Goal: Information Seeking & Learning: Find contact information

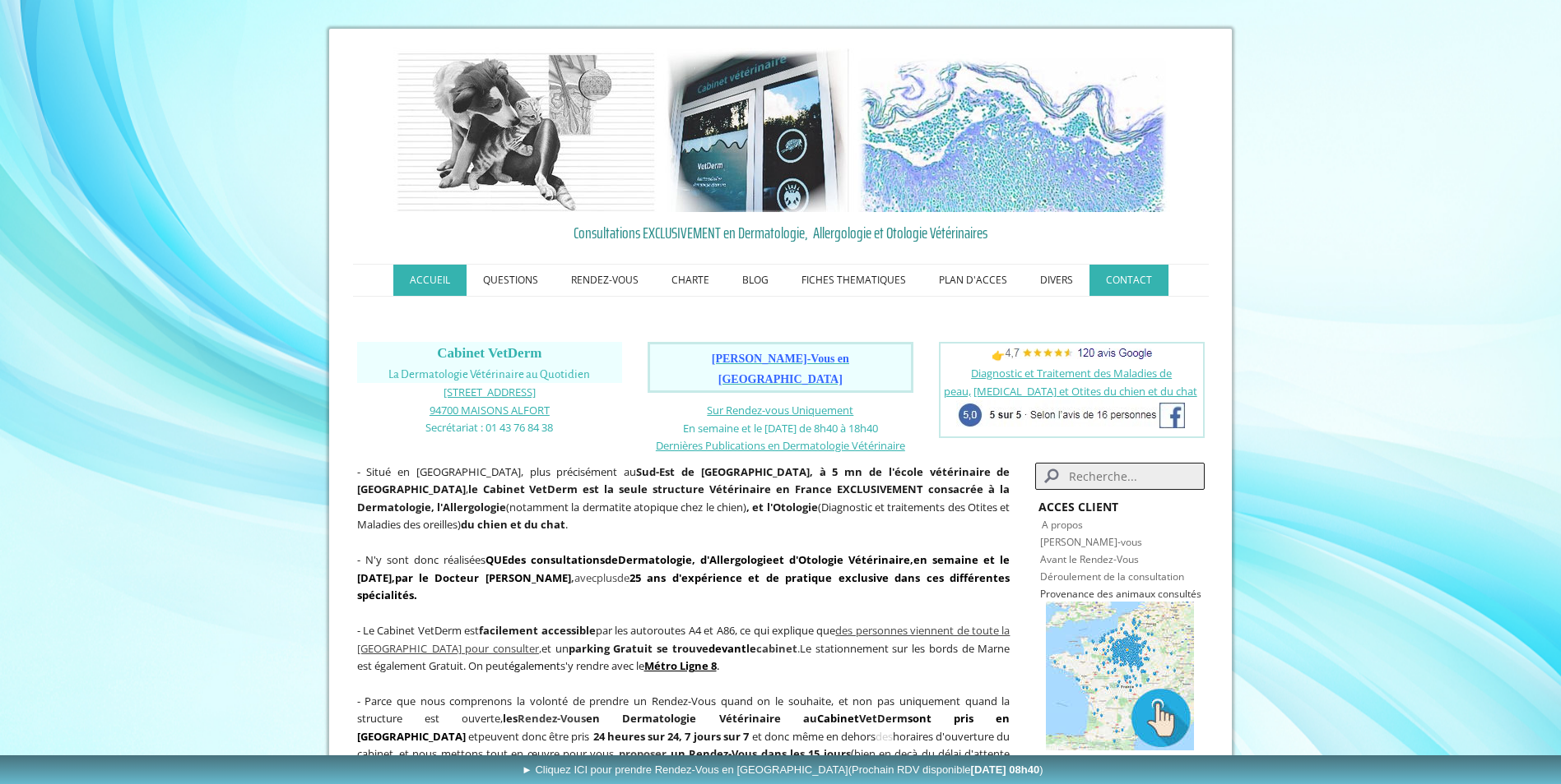
click at [1138, 277] on link "CONTACT" at bounding box center [1128, 280] width 79 height 31
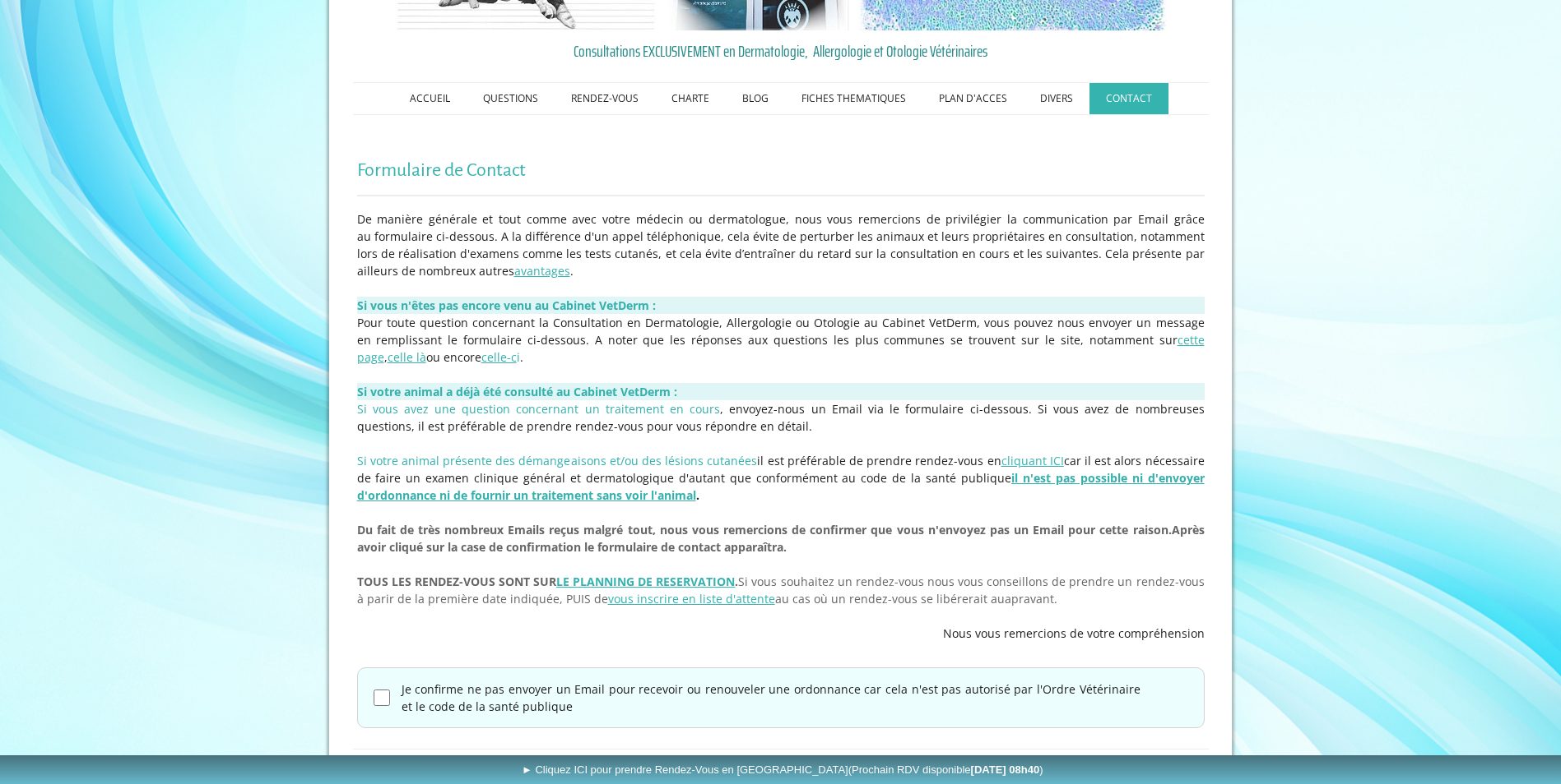
scroll to position [164, 0]
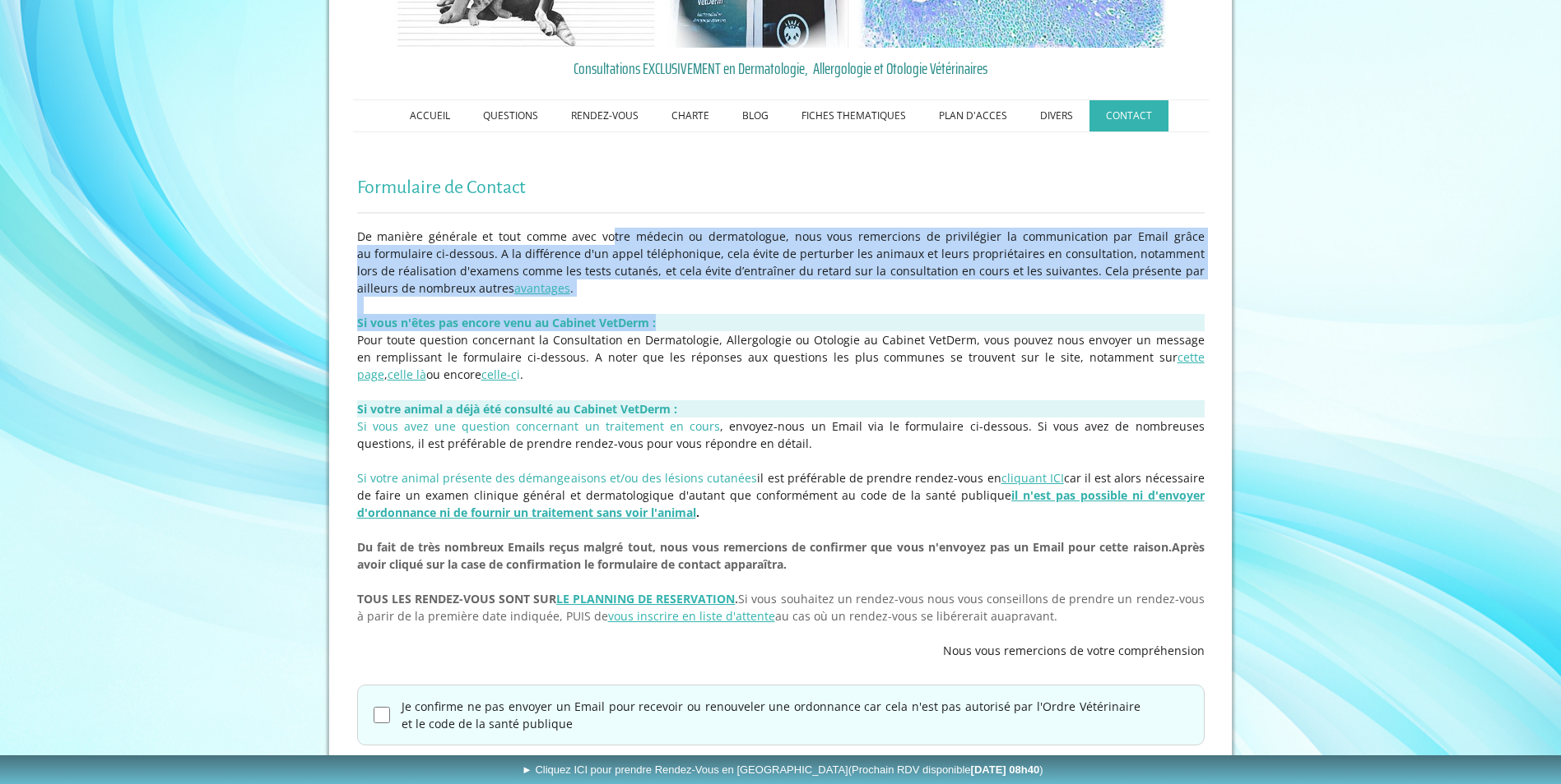
drag, startPoint x: 618, startPoint y: 229, endPoint x: 773, endPoint y: 322, distance: 180.8
click at [773, 322] on div "De manière générale et tout comme avec votre médecin ou dermatologue, nous vous…" at bounding box center [780, 444] width 855 height 440
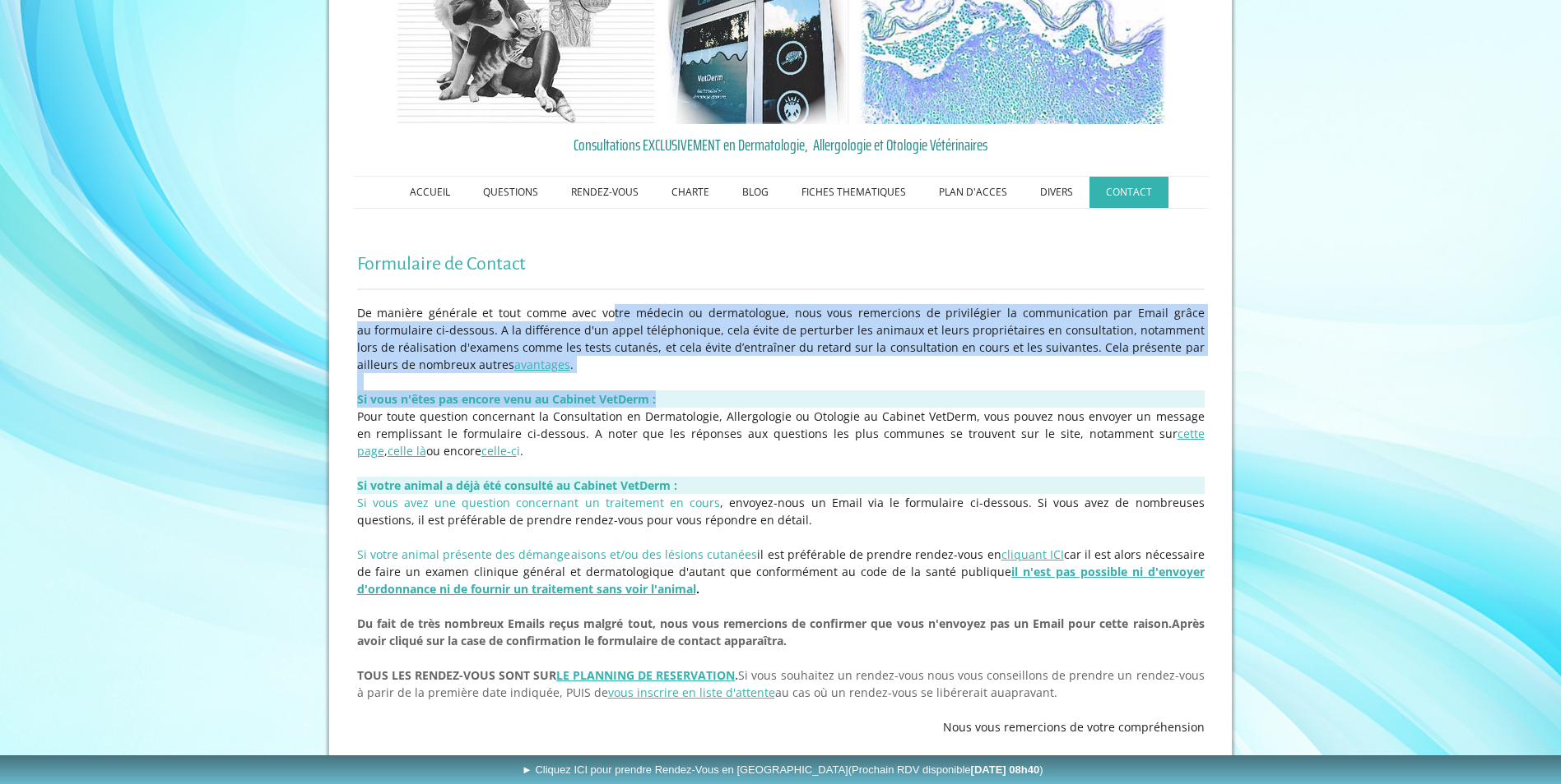
scroll to position [83, 0]
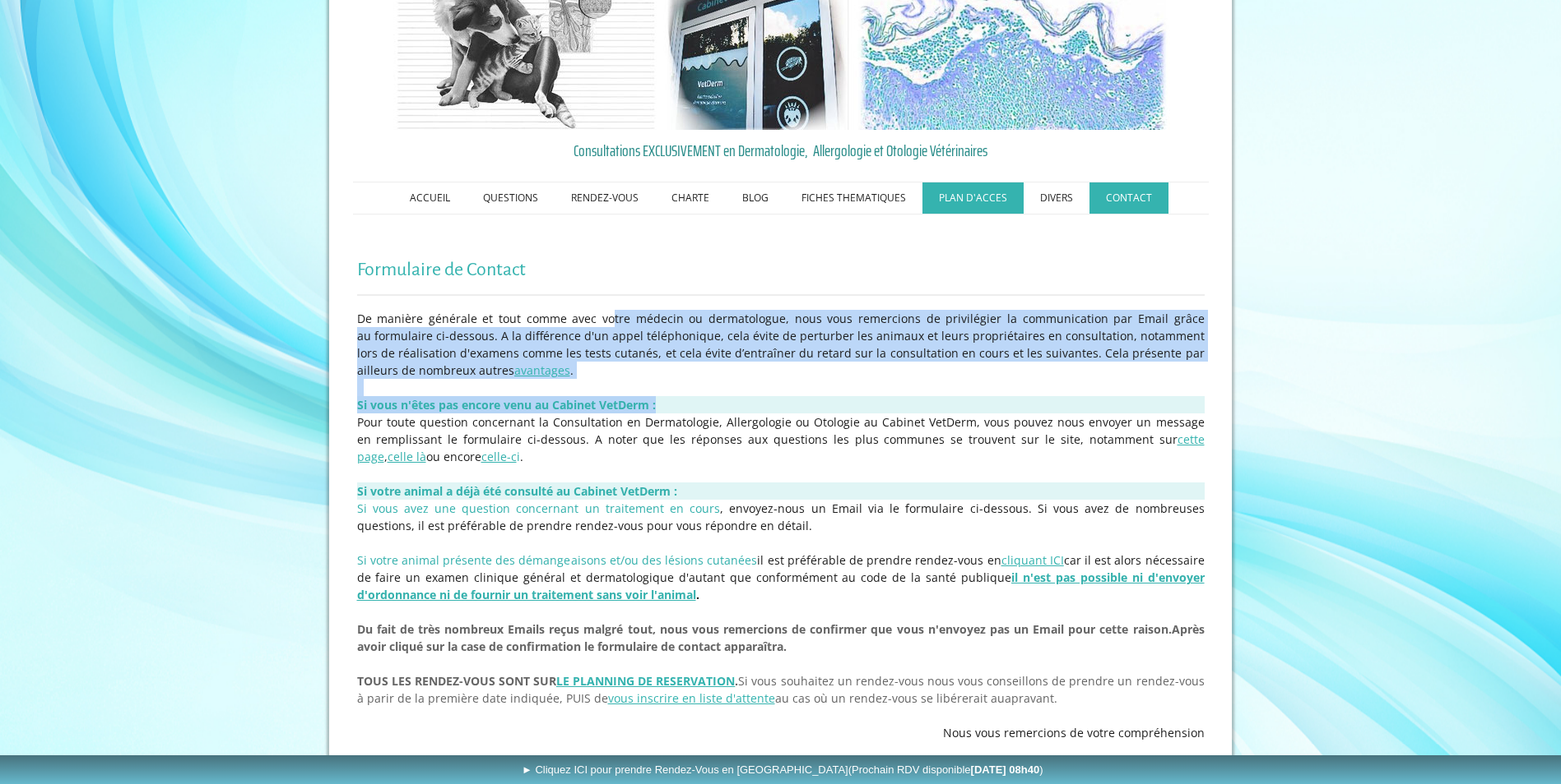
click at [998, 197] on link "PLAN D'ACCES" at bounding box center [973, 197] width 102 height 31
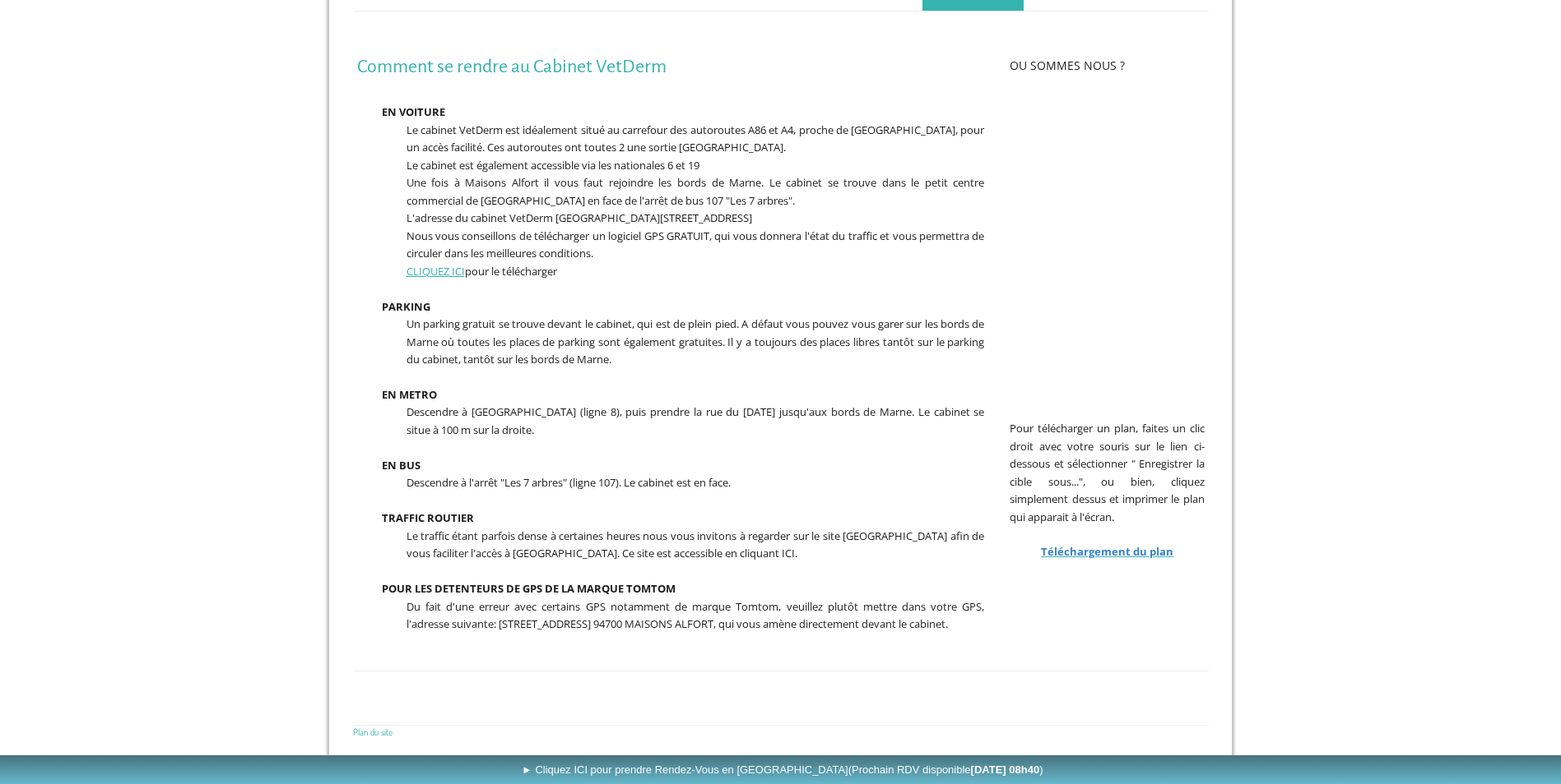
scroll to position [57, 0]
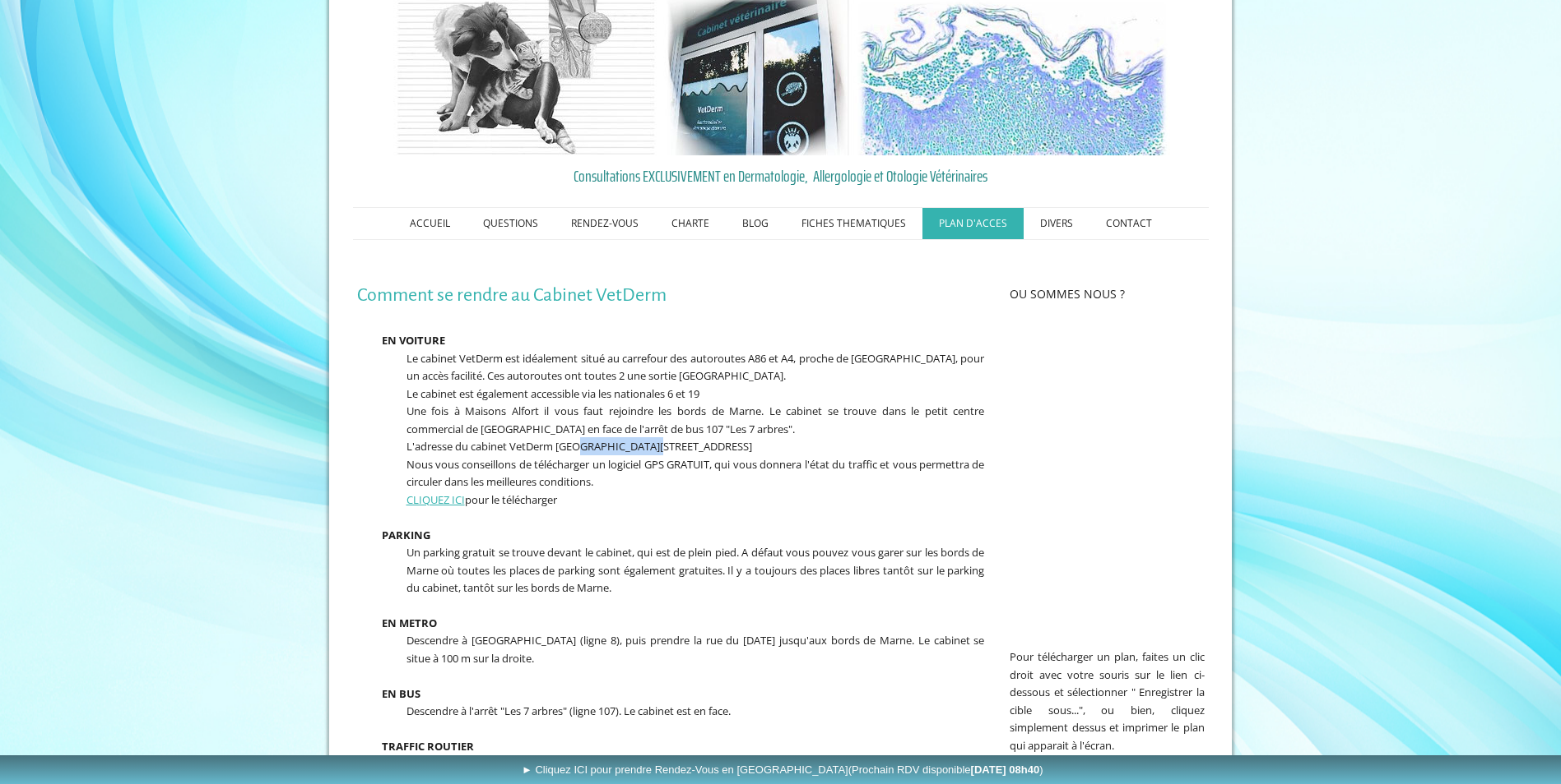
drag, startPoint x: 581, startPoint y: 445, endPoint x: 649, endPoint y: 449, distance: 68.1
click at [649, 449] on span "L'adresse du cabinet VetDerm est 1, avenue Foch 94700 MAISONS ALFORT" at bounding box center [579, 446] width 346 height 15
copy span "[STREET_ADDRESS]"
drag, startPoint x: 655, startPoint y: 443, endPoint x: 819, endPoint y: 447, distance: 164.0
click at [819, 447] on p "L'adresse du cabinet VetDerm est 1, avenue Foch 94700 MAISONS ALFORT" at bounding box center [671, 446] width 628 height 18
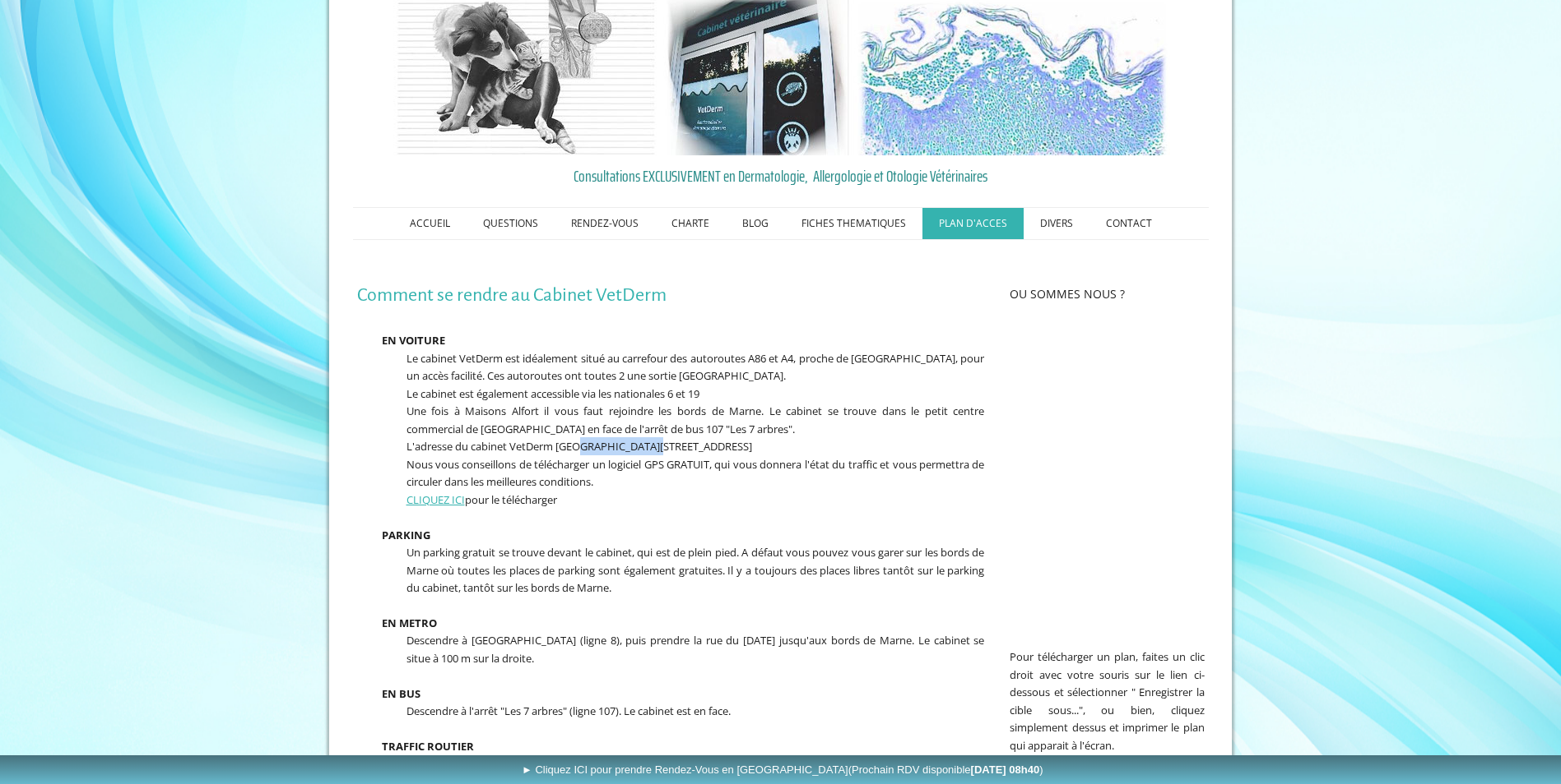
copy span "94700 MAISONS ALFORT"
